Goal: Task Accomplishment & Management: Manage account settings

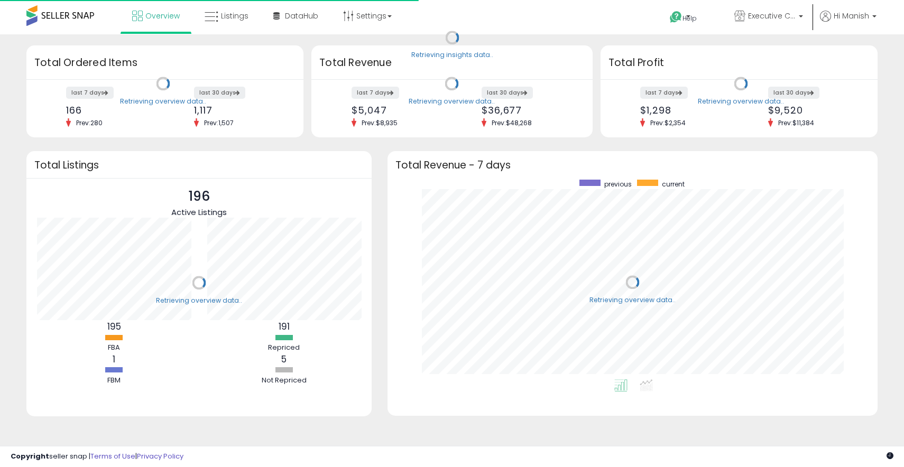
scroll to position [200, 469]
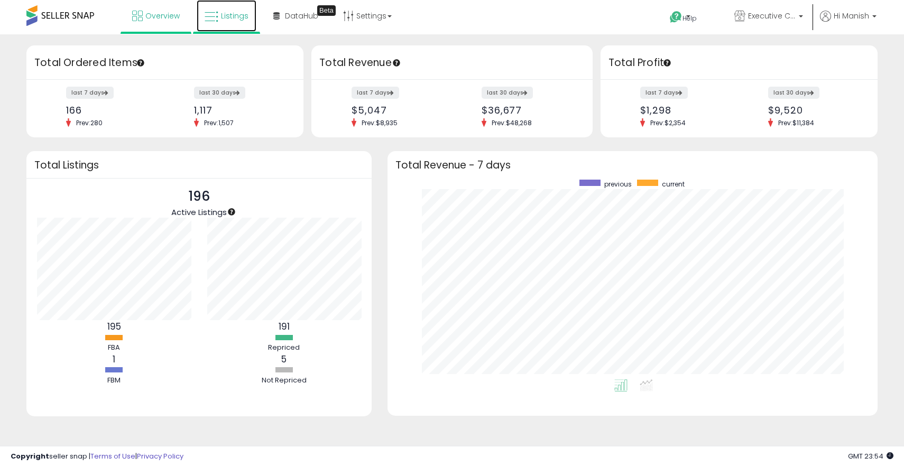
click at [216, 30] on link "Listings" at bounding box center [227, 16] width 60 height 32
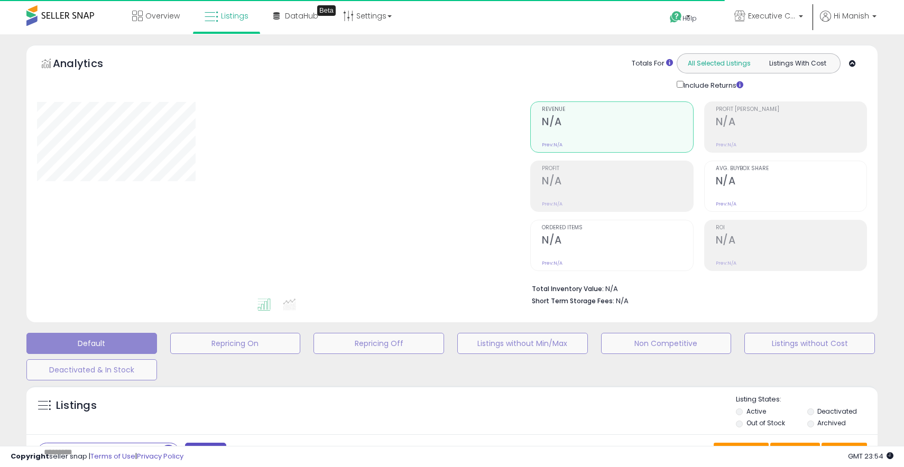
click at [731, 71] on div "All Selected Listings Listings With Cost" at bounding box center [759, 63] width 164 height 20
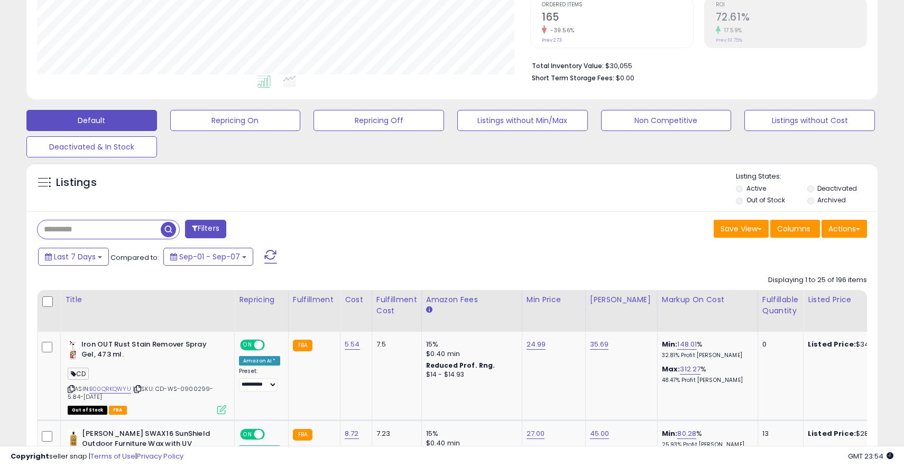
scroll to position [225, 0]
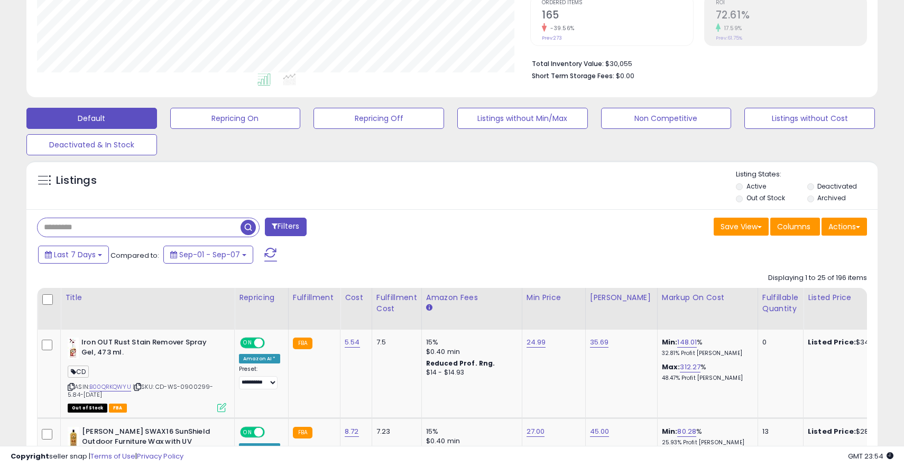
click at [93, 225] on input "text" at bounding box center [139, 227] width 203 height 19
type input "***"
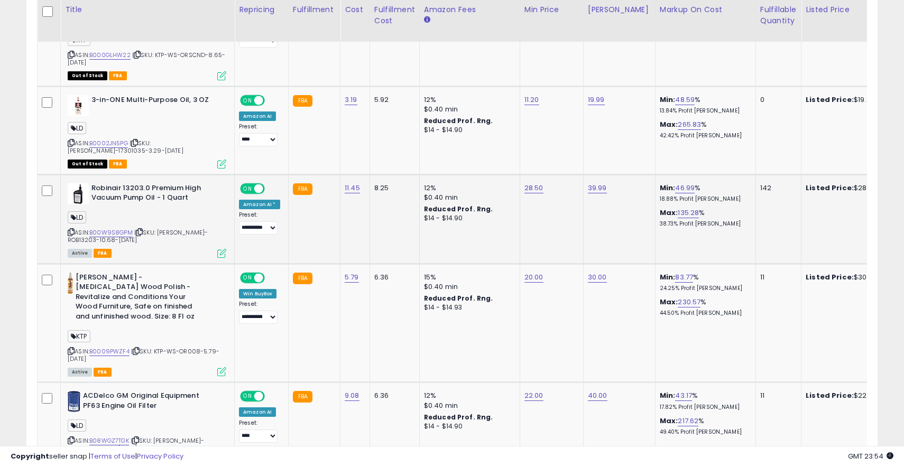
scroll to position [565, 0]
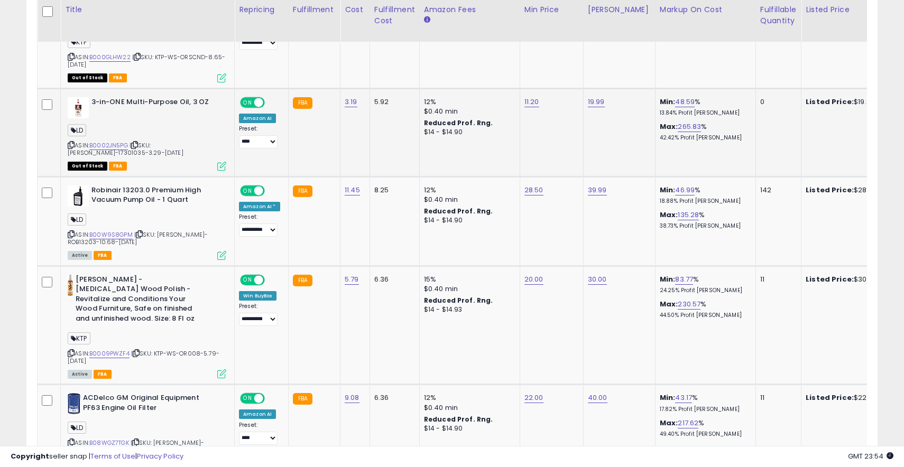
click at [180, 145] on span "| SKU: LD-WS-17301035-3.29-May-08-2023" at bounding box center [126, 149] width 116 height 16
copy span "17301035"
click at [126, 142] on link "B0002JN5PG" at bounding box center [108, 145] width 39 height 9
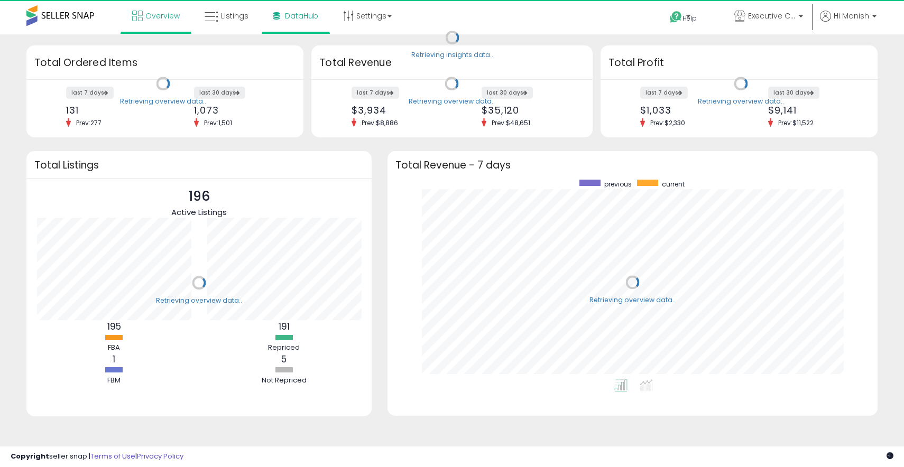
scroll to position [200, 469]
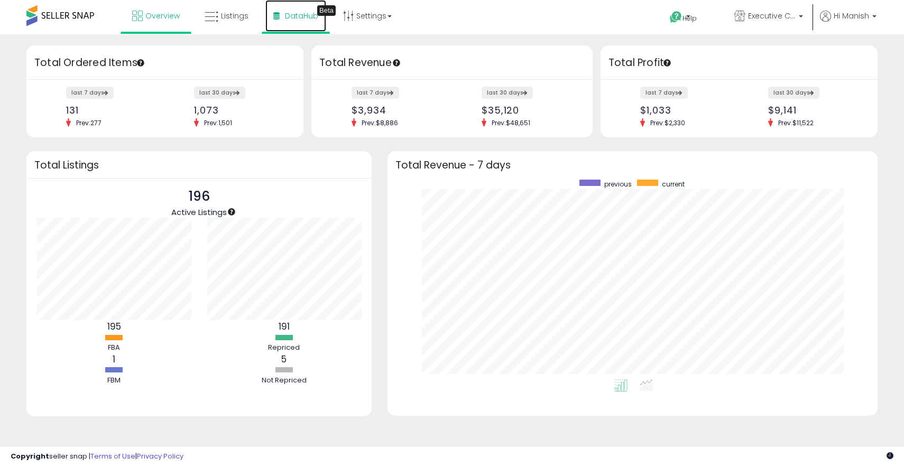
click at [306, 25] on link "DataHub Beta" at bounding box center [295, 16] width 61 height 32
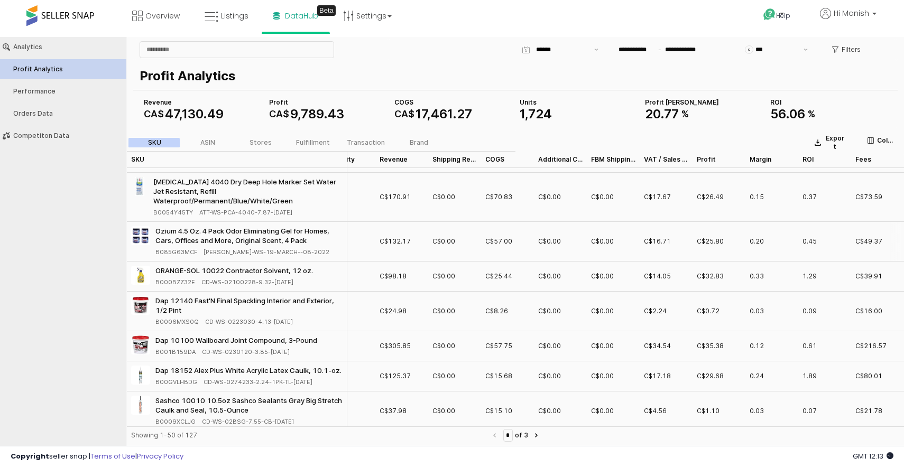
scroll to position [0, 25]
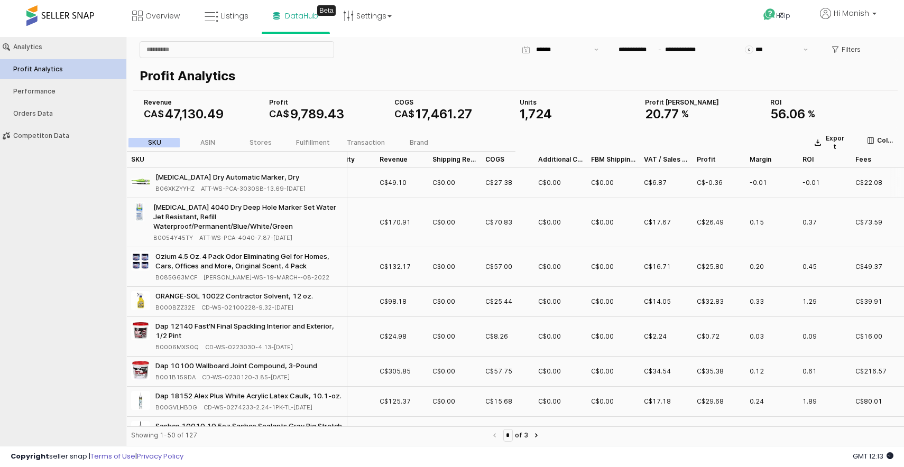
click at [298, 192] on span "ATT-WS-PCA-3030SB-13.69-Mar-03-2024" at bounding box center [253, 189] width 105 height 10
click at [302, 179] on div "Pica Dry Automatic Marker, Dry" at bounding box center [230, 177] width 150 height 10
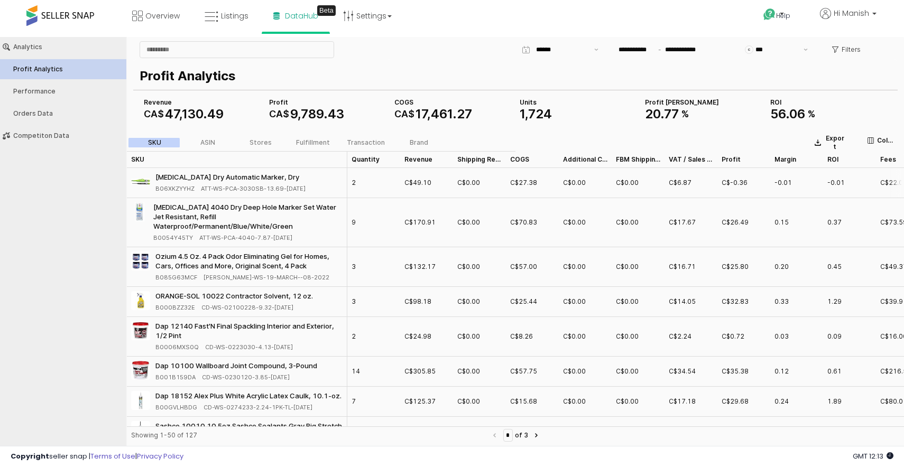
click at [374, 181] on div "2" at bounding box center [373, 183] width 53 height 30
click at [98, 137] on div "Competiton Data" at bounding box center [68, 135] width 111 height 7
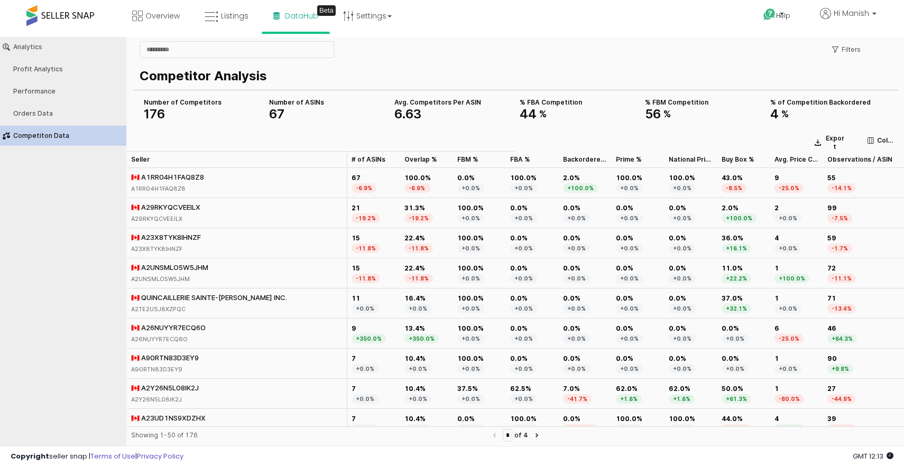
click at [190, 176] on div "🇨🇦 A1RR04H1FAQ8Z8" at bounding box center [167, 177] width 73 height 10
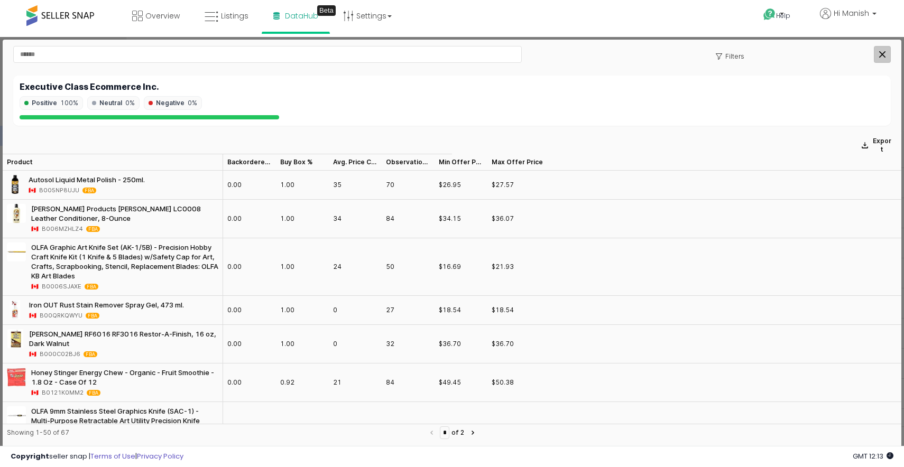
click at [883, 51] on icon "Close" at bounding box center [882, 54] width 6 height 6
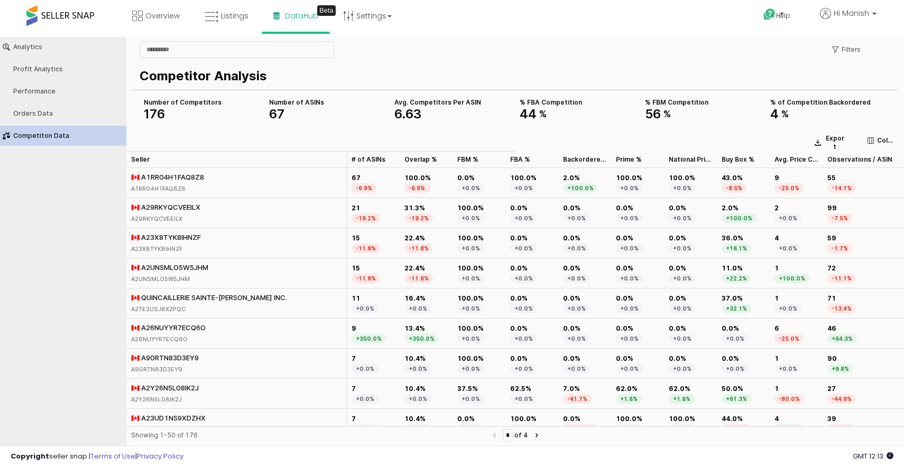
click at [177, 205] on div "🇨🇦 A29RKYQCVEEILX" at bounding box center [165, 208] width 69 height 10
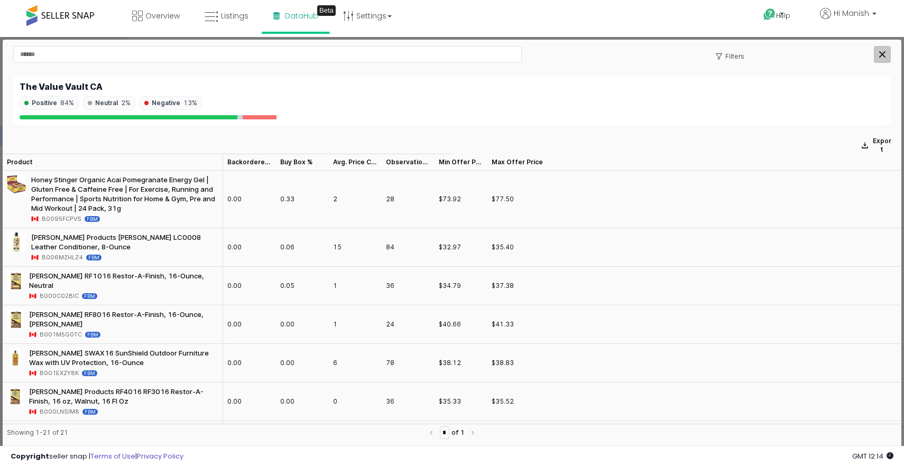
click at [881, 56] on icon "Close" at bounding box center [882, 54] width 6 height 6
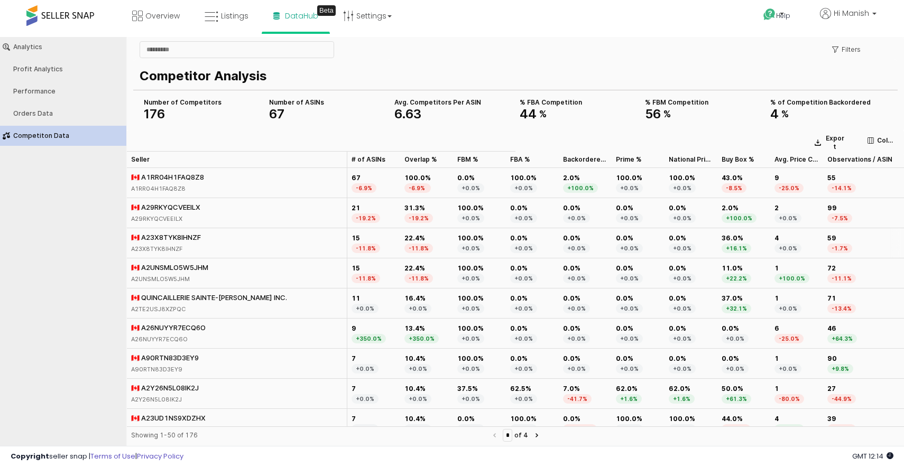
click at [171, 234] on div "🇨🇦 A23X8TYK8IHNZF" at bounding box center [166, 238] width 70 height 10
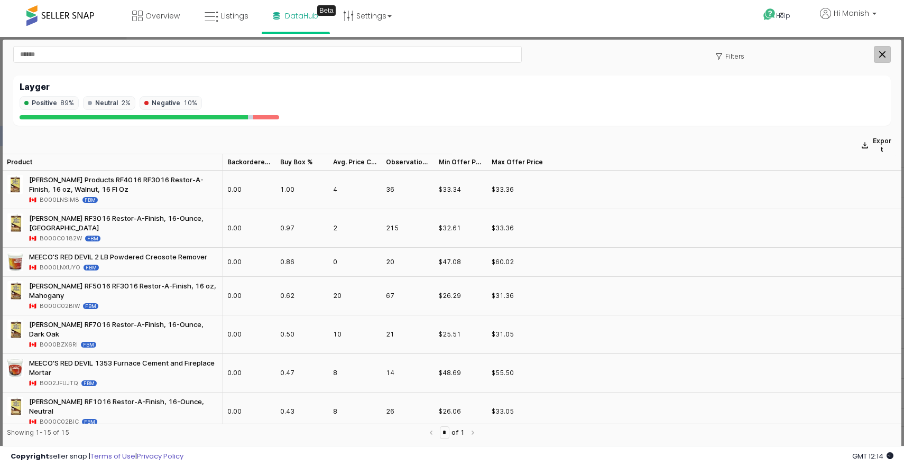
click at [882, 57] on icon "Close" at bounding box center [882, 54] width 6 height 6
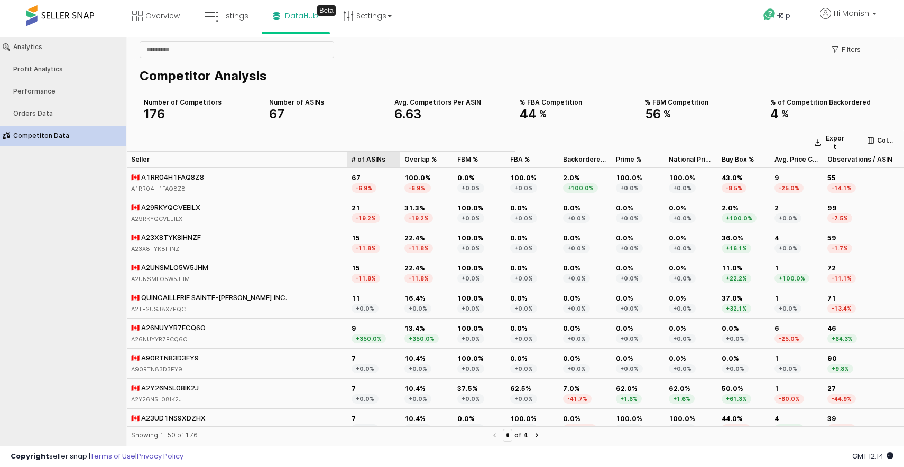
click at [369, 161] on div "# of ASINs # of ASINs" at bounding box center [373, 159] width 53 height 17
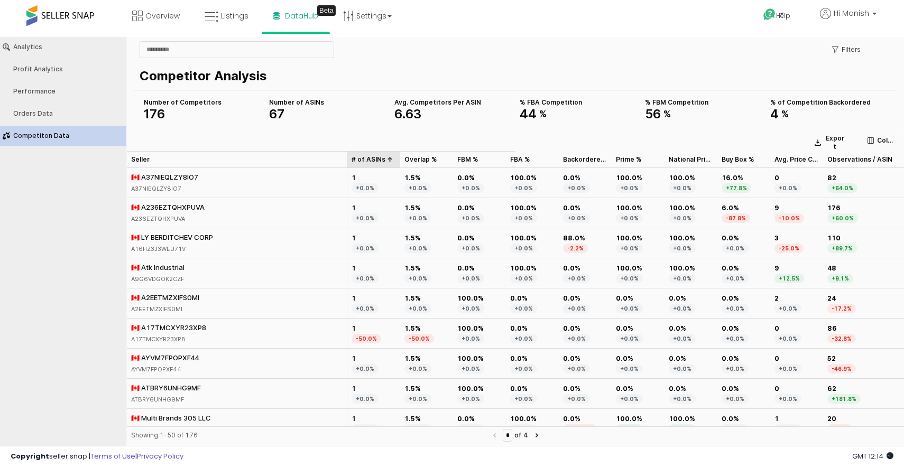
click at [369, 161] on div "# of ASINs # of ASINs" at bounding box center [373, 159] width 53 height 17
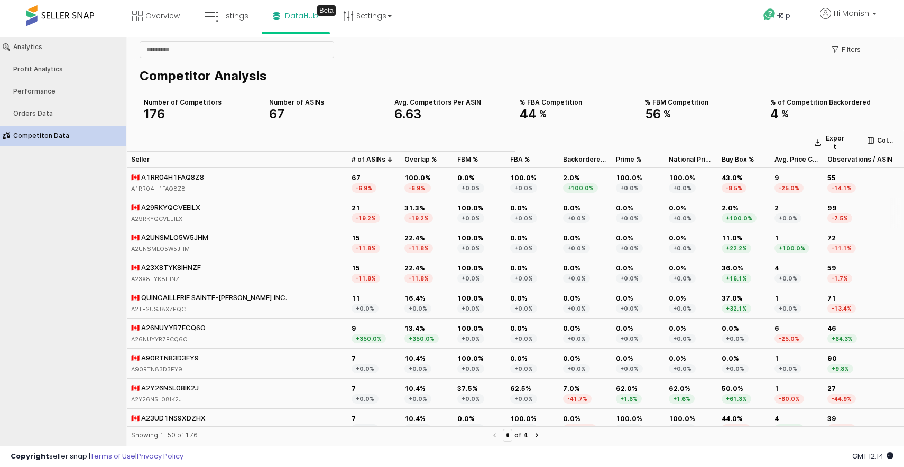
click at [166, 206] on div "🇨🇦 A29RKYQCVEEILX" at bounding box center [165, 208] width 69 height 10
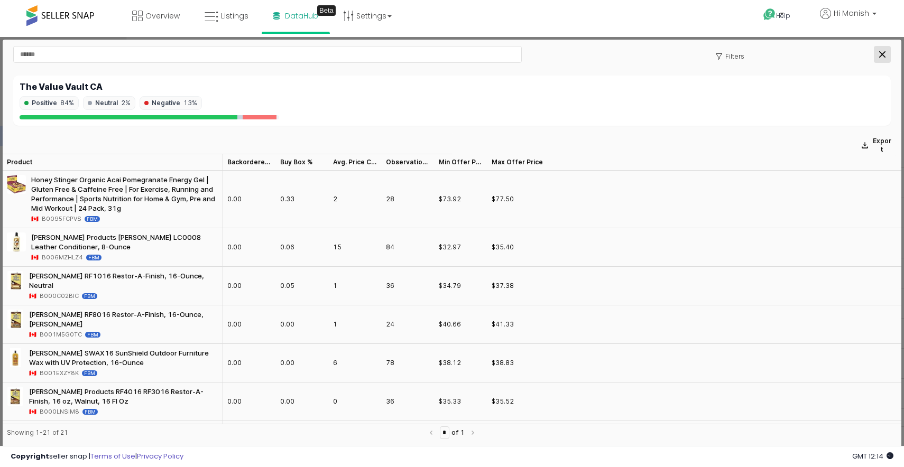
click at [881, 48] on div "Close" at bounding box center [883, 55] width 16 height 16
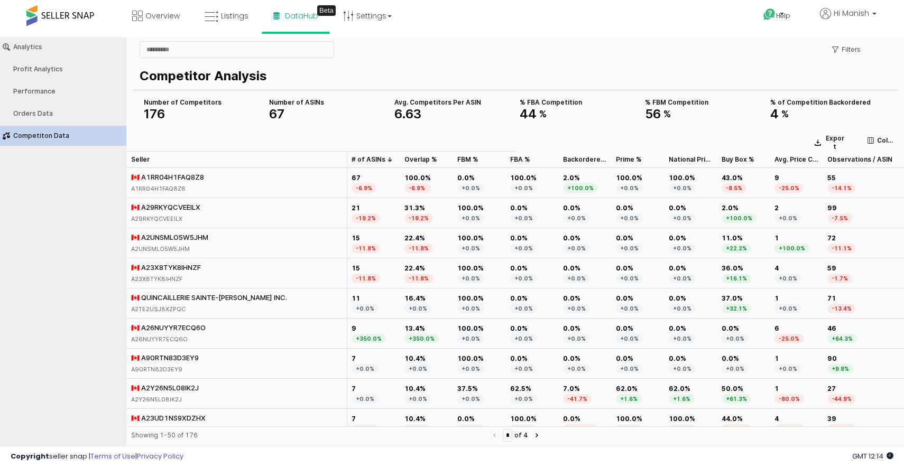
click at [198, 237] on div "🇨🇦 A2UNSMLO5W5JHM" at bounding box center [169, 238] width 77 height 10
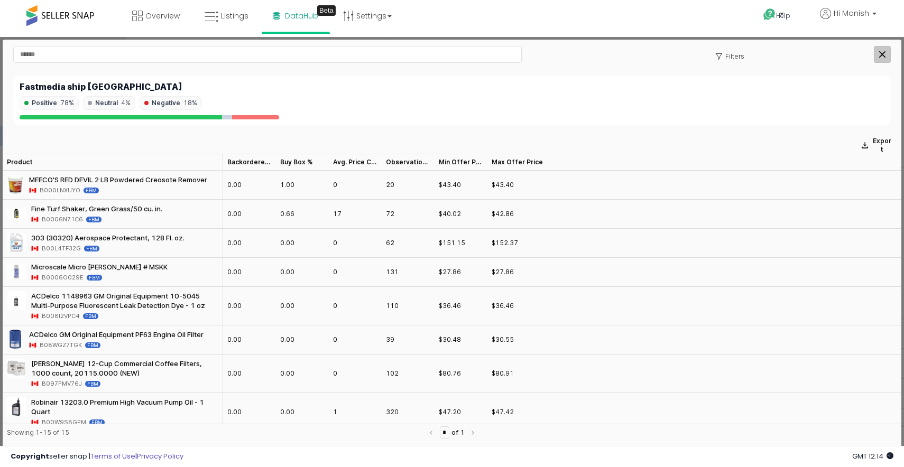
click at [880, 59] on div "Close" at bounding box center [883, 55] width 16 height 16
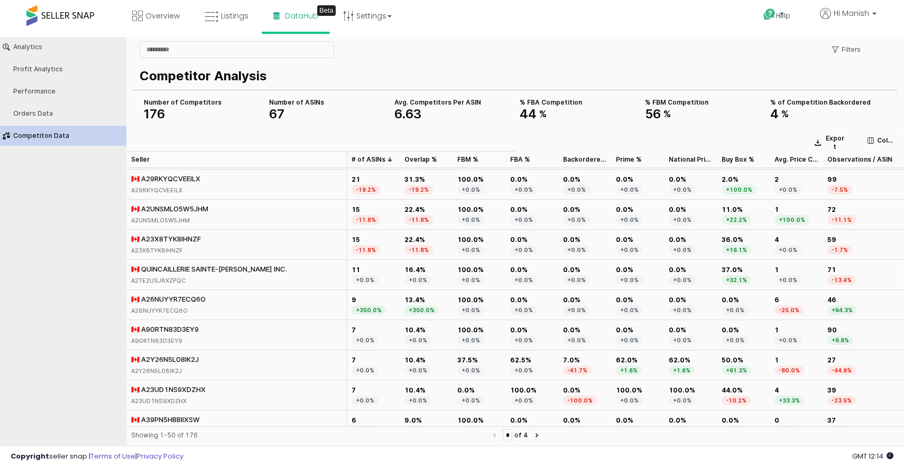
scroll to position [29, 0]
click at [175, 357] on div "🇨🇦 A2Y26N5L08IK2J" at bounding box center [165, 359] width 68 height 10
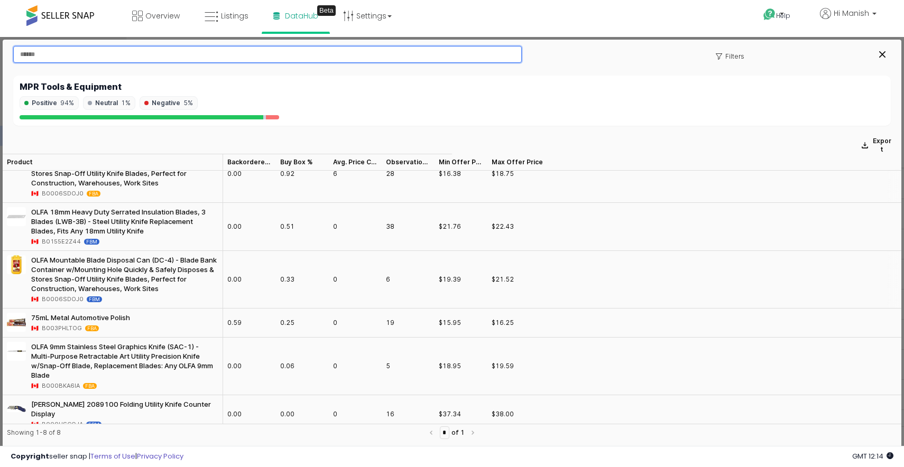
scroll to position [0, 0]
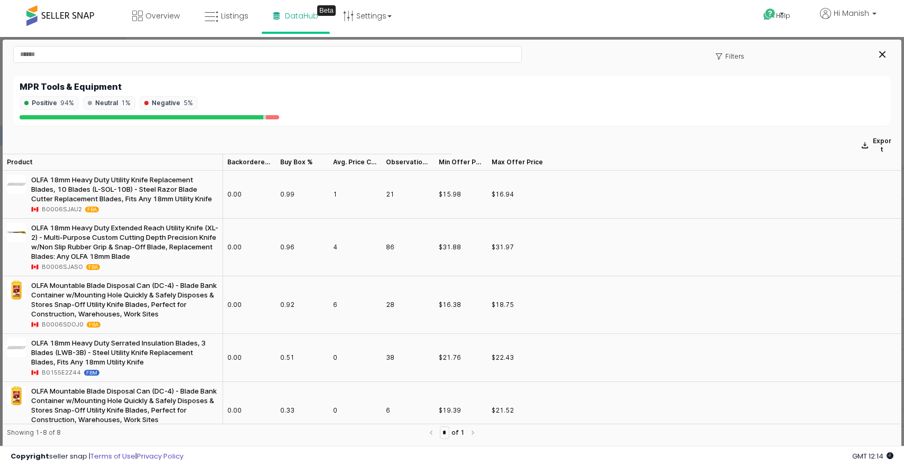
click at [889, 57] on div "Close" at bounding box center [883, 55] width 16 height 16
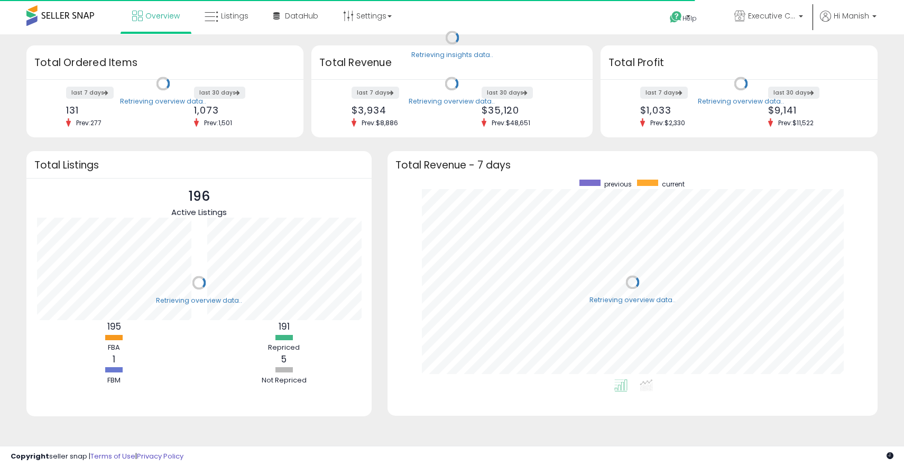
scroll to position [200, 469]
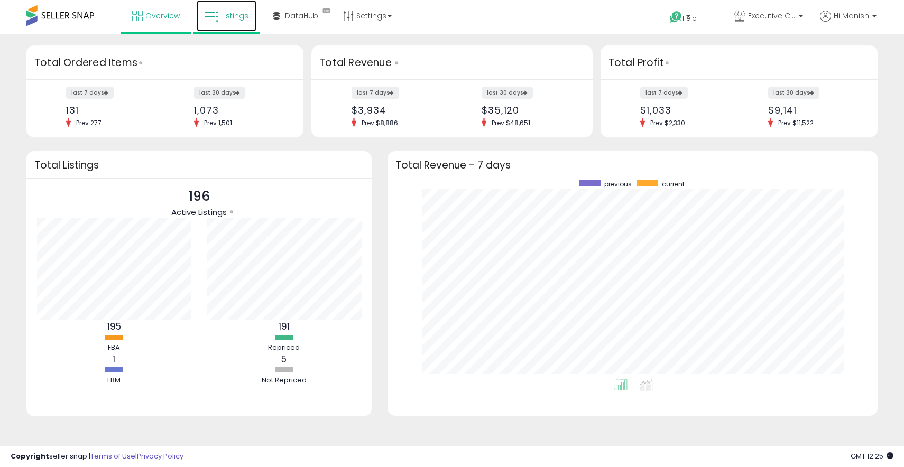
click at [224, 26] on link "Listings" at bounding box center [227, 16] width 60 height 32
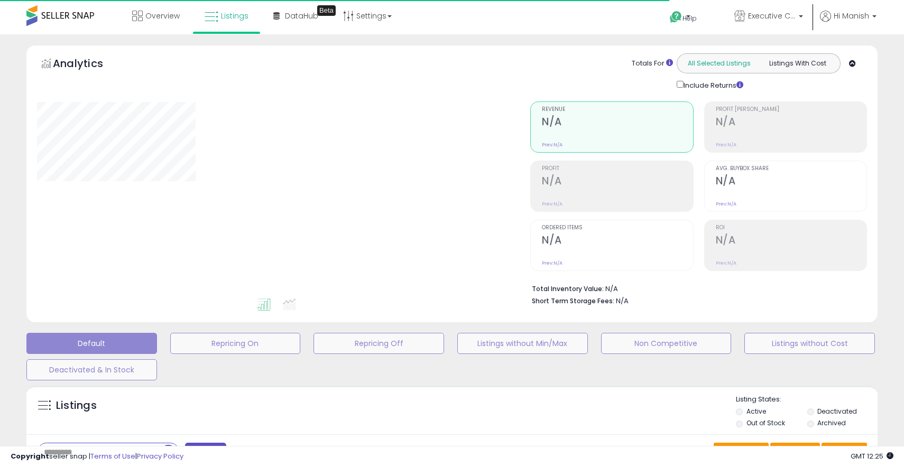
click at [710, 67] on button "All Selected Listings" at bounding box center [719, 64] width 79 height 14
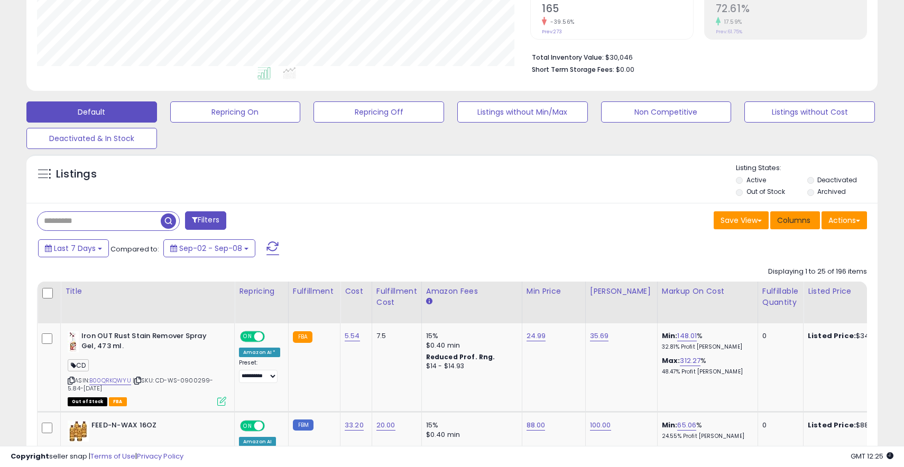
scroll to position [217, 494]
drag, startPoint x: 759, startPoint y: 190, endPoint x: 766, endPoint y: 188, distance: 7.9
click at [759, 190] on label "Out of Stock" at bounding box center [766, 191] width 39 height 9
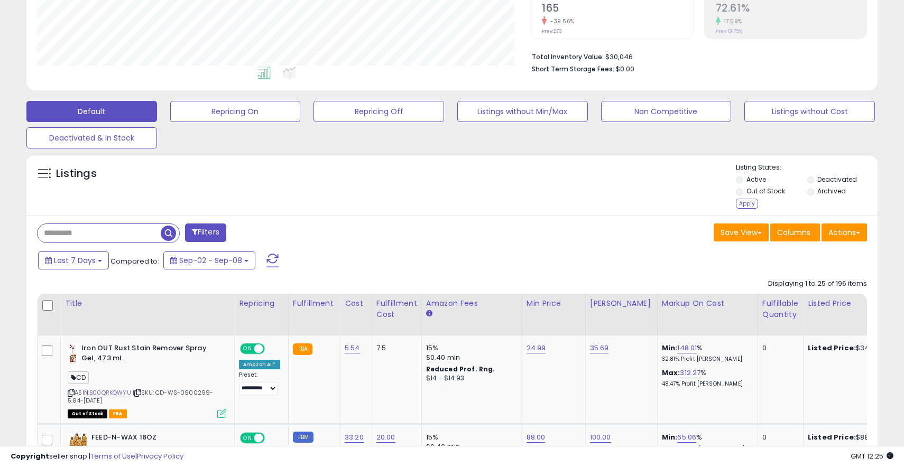
click at [744, 200] on div "Apply" at bounding box center [747, 204] width 22 height 10
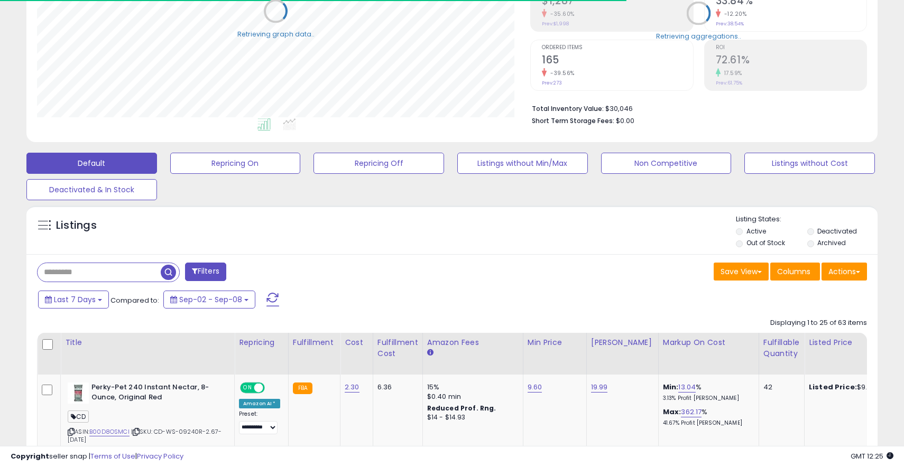
scroll to position [232, 0]
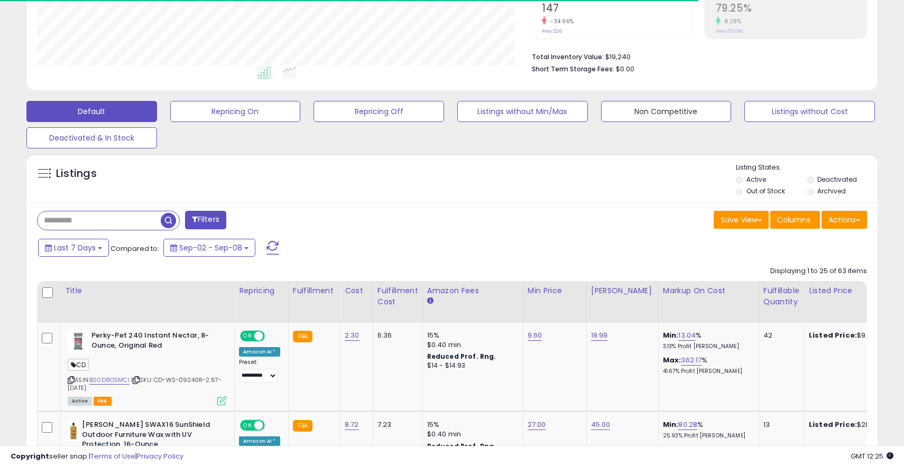
click at [681, 115] on button "Non Competitive" at bounding box center [666, 111] width 131 height 21
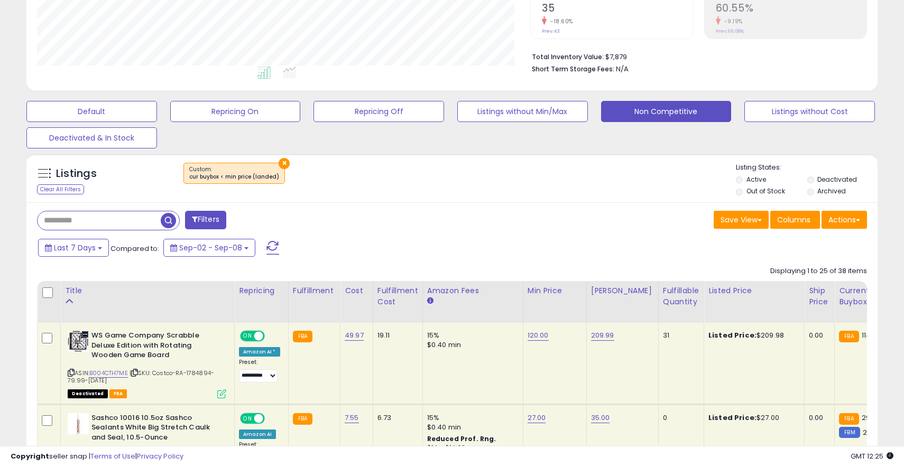
scroll to position [217, 494]
drag, startPoint x: 754, startPoint y: 191, endPoint x: 801, endPoint y: 186, distance: 47.3
click at [756, 190] on label "Out of Stock" at bounding box center [766, 191] width 39 height 9
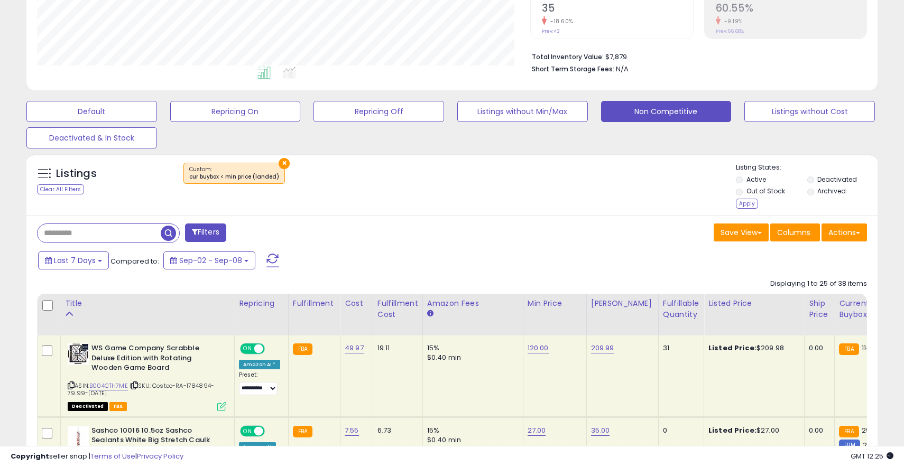
drag, startPoint x: 824, startPoint y: 183, endPoint x: 815, endPoint y: 183, distance: 8.5
click at [824, 183] on label "Deactivated" at bounding box center [838, 179] width 40 height 9
click at [748, 201] on div "Apply" at bounding box center [747, 204] width 22 height 10
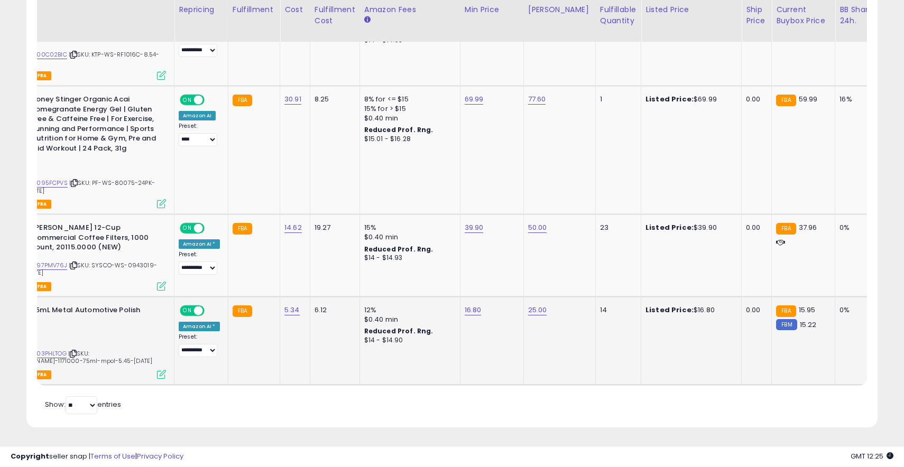
scroll to position [0, 0]
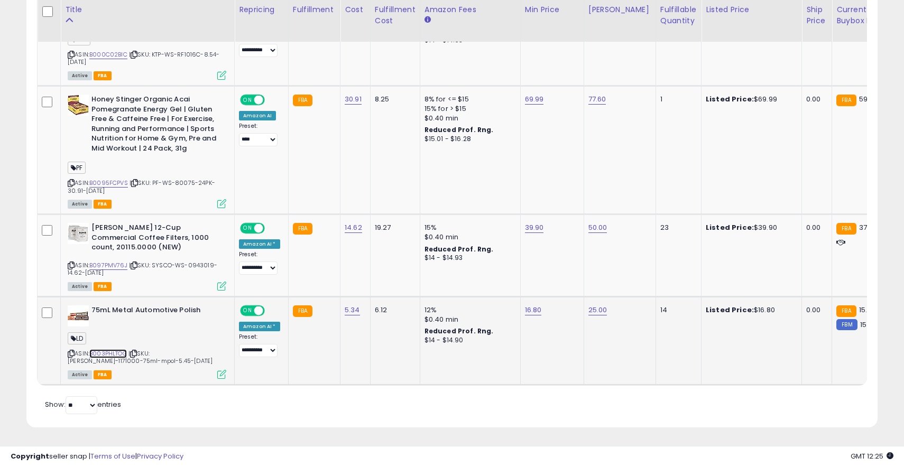
click at [113, 353] on link "B003PHLTOG" at bounding box center [108, 354] width 38 height 9
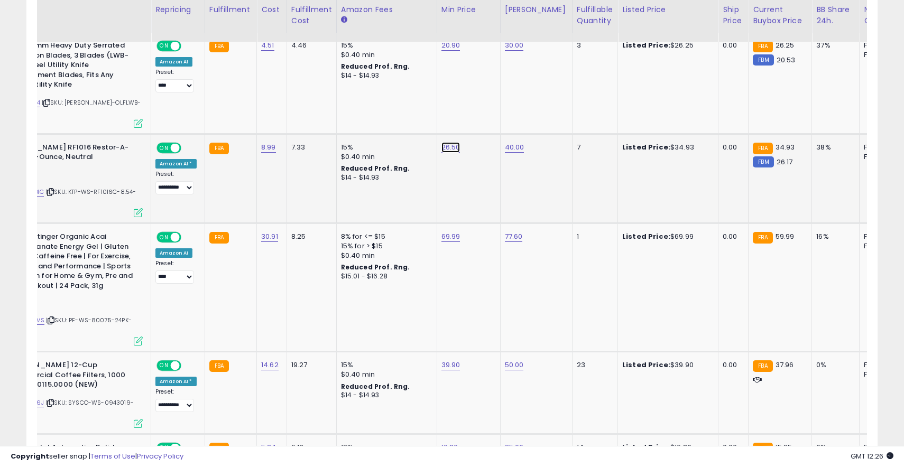
click at [443, 148] on link "26.50" at bounding box center [451, 147] width 19 height 11
type input "*****"
click button "submit" at bounding box center [481, 121] width 18 height 16
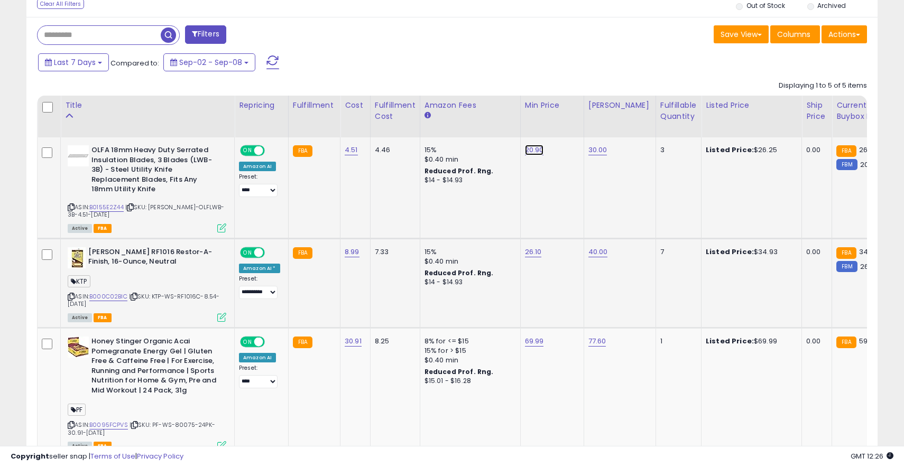
click at [533, 149] on link "20.90" at bounding box center [534, 150] width 19 height 11
type input "*****"
click button "submit" at bounding box center [565, 123] width 18 height 16
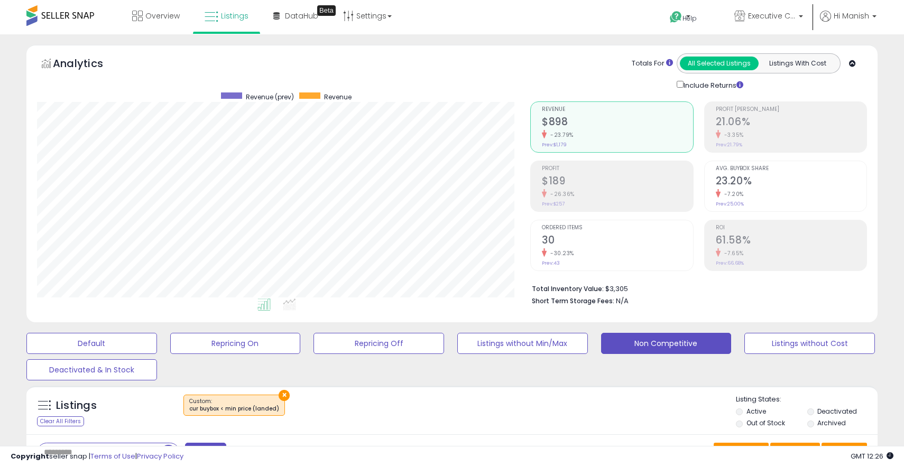
click at [553, 62] on div "Totals For All Selected Listings Listings With Cost Include Returns" at bounding box center [694, 72] width 329 height 38
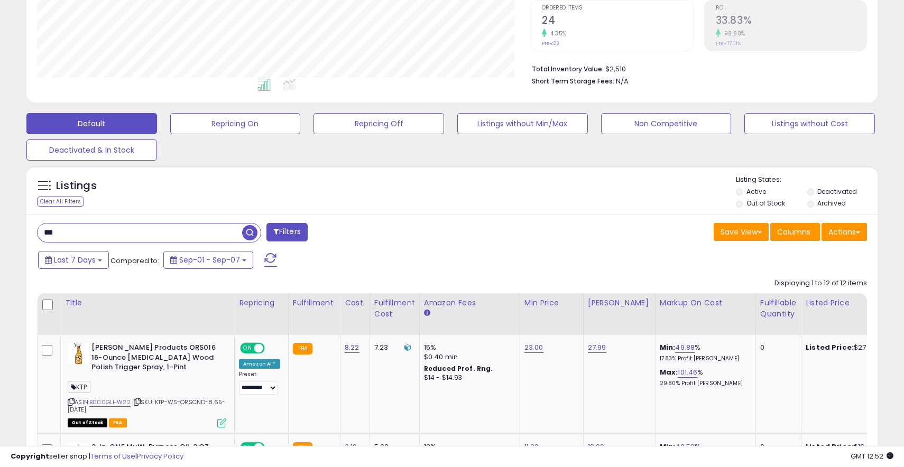
scroll to position [245, 0]
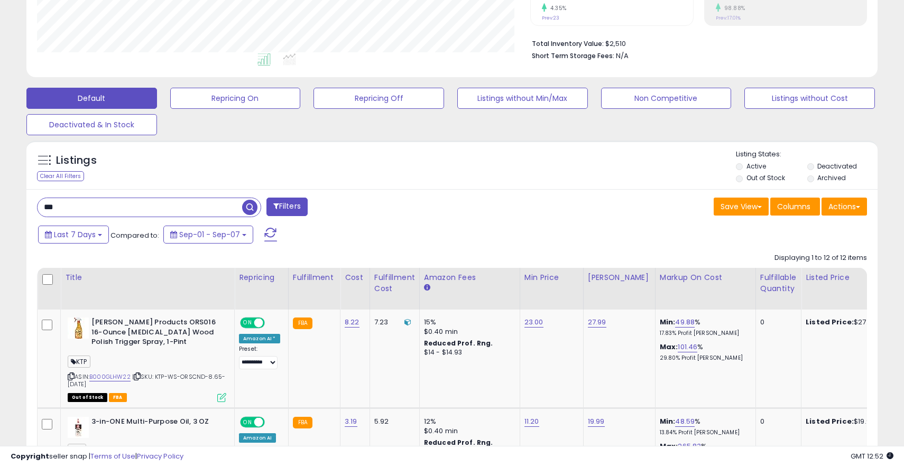
click at [168, 213] on input "***" at bounding box center [140, 207] width 205 height 19
paste input "*******"
type input "**********"
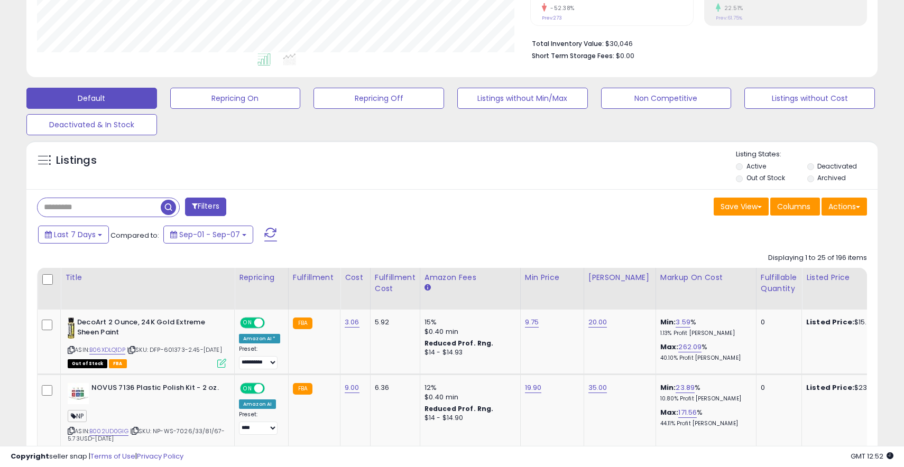
scroll to position [217, 493]
click at [486, 213] on div "Save View Save As New View Columns Actions [GEOGRAPHIC_DATA]" at bounding box center [663, 208] width 423 height 21
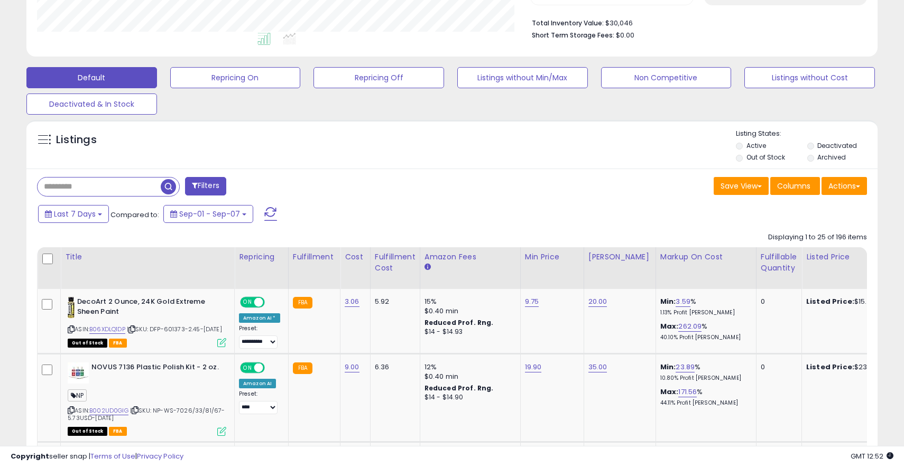
scroll to position [267, 0]
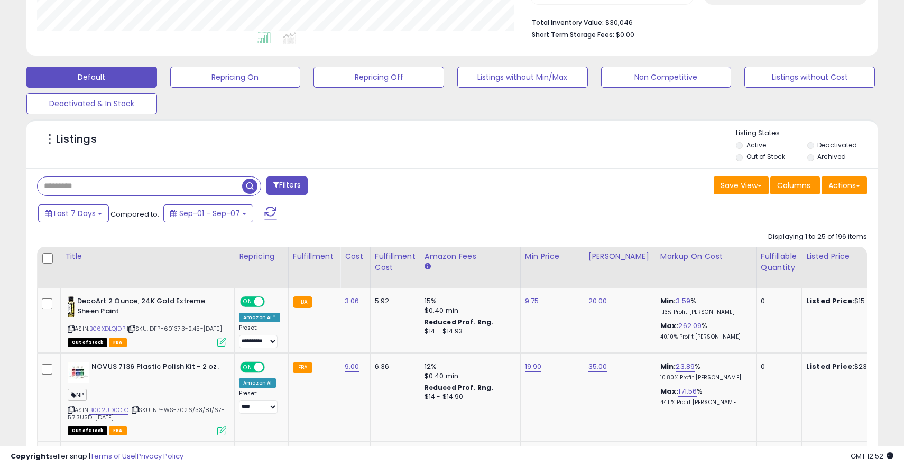
click at [91, 190] on input "text" at bounding box center [140, 186] width 205 height 19
paste input "**********"
type input "**********"
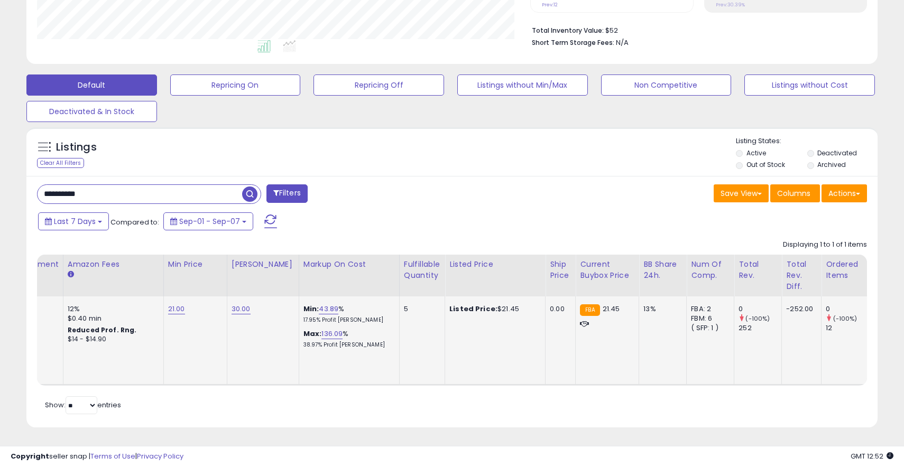
scroll to position [0, 0]
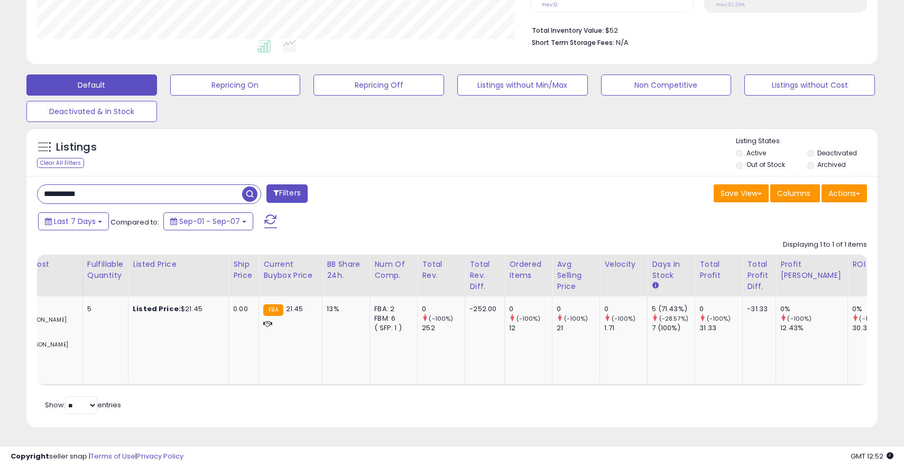
click at [587, 194] on div "Save View Save As New View Update Current View Columns Actions Import Export Vi…" at bounding box center [663, 195] width 423 height 21
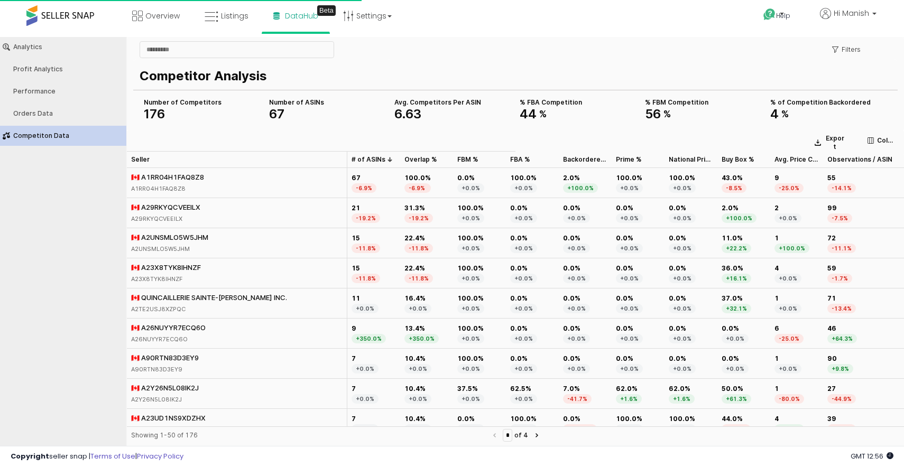
scroll to position [29, 0]
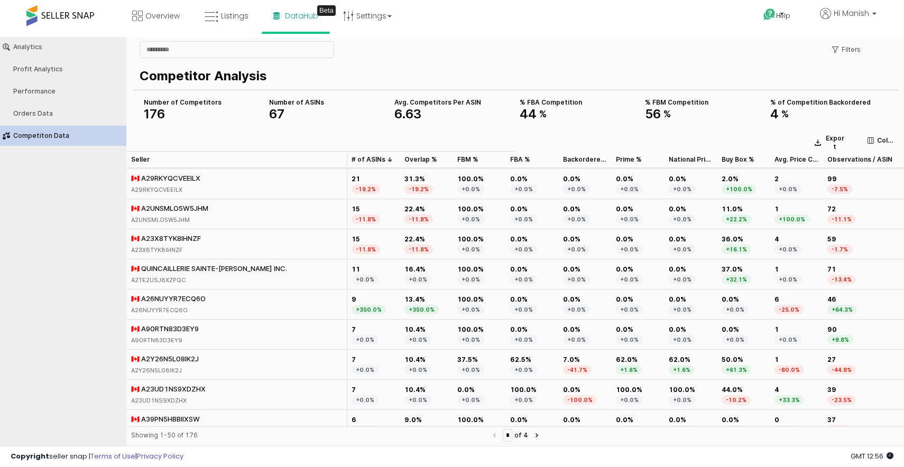
click at [507, 59] on div "Filters" at bounding box center [642, 49] width 507 height 21
